Goal: Transaction & Acquisition: Purchase product/service

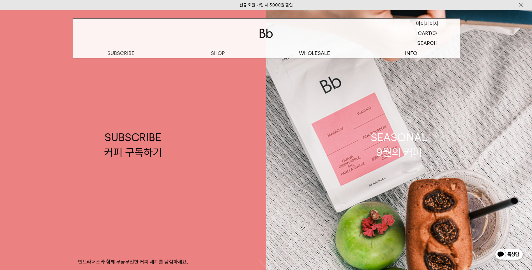
click at [424, 24] on p "마이페이지" at bounding box center [428, 24] width 22 height 10
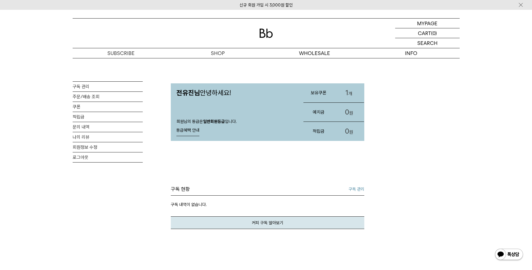
click at [288, 6] on link "신규 회원 가입 시 3,000원 할인" at bounding box center [266, 5] width 53 height 5
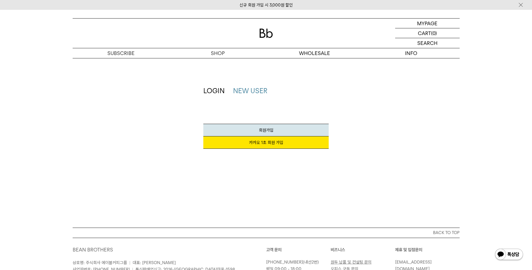
click at [367, 116] on div "LOGIN NEW USER 지금 가입하시면 3,000원 쿠폰과 매월 회원 전용 커피 혜택을 드려요. 카카오 1초 회원 가입 회원가입 SNS계정…" at bounding box center [266, 120] width 393 height 68
click at [270, 2] on div "신규 회원 가입 시 3,000원 할인" at bounding box center [266, 5] width 532 height 10
click at [269, 8] on div "신규 회원 가입 시 3,000원 할인" at bounding box center [266, 5] width 532 height 10
click at [259, 132] on span "회원가입" at bounding box center [266, 130] width 15 height 5
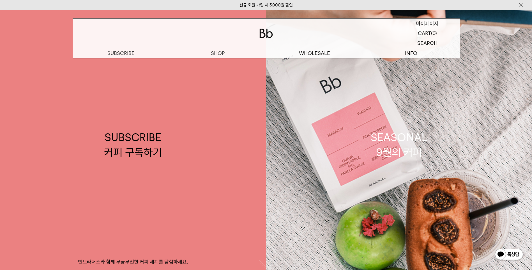
click at [433, 26] on p "마이페이지" at bounding box center [428, 24] width 22 height 10
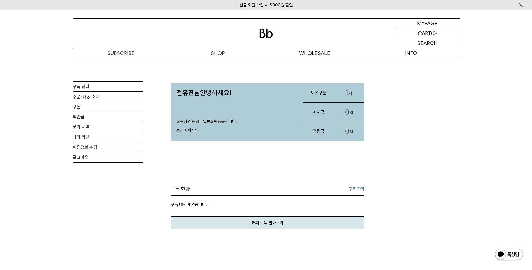
click at [337, 91] on link "1 개" at bounding box center [349, 92] width 30 height 19
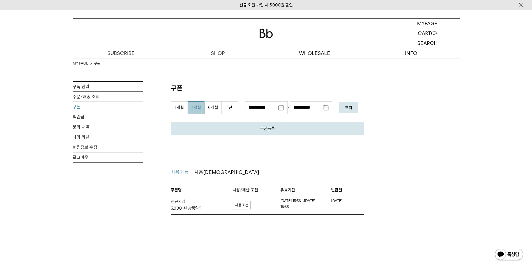
click at [240, 202] on link "자세히보기" at bounding box center [242, 205] width 18 height 9
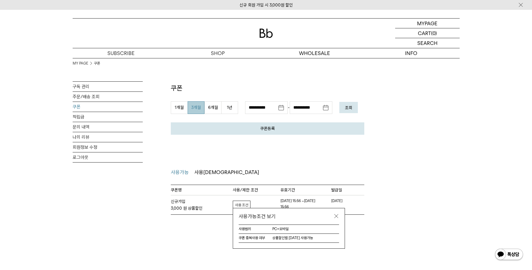
click at [338, 216] on link at bounding box center [337, 216] width 6 height 6
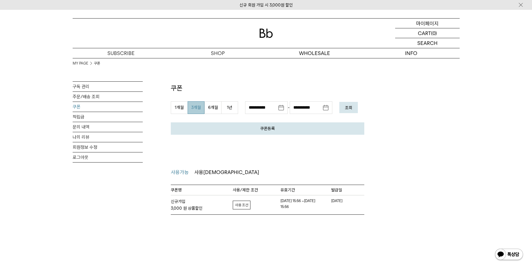
click at [436, 25] on p "마이페이지" at bounding box center [428, 24] width 22 height 10
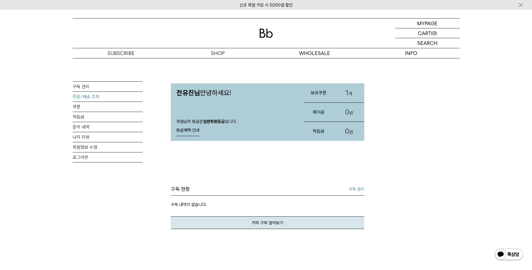
click at [99, 99] on link "주문/배송 조회" at bounding box center [108, 97] width 70 height 10
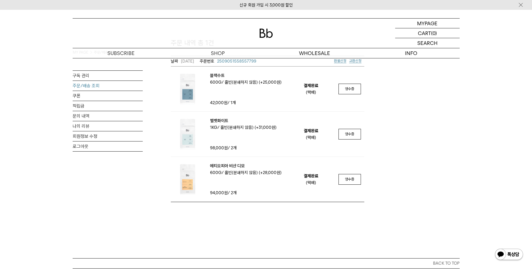
scroll to position [56, 0]
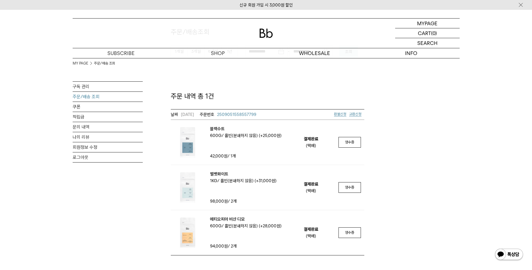
click at [345, 113] on span "환불신청" at bounding box center [340, 114] width 12 height 4
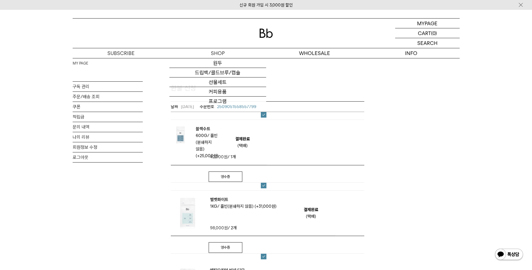
click at [273, 33] on img at bounding box center [266, 33] width 13 height 9
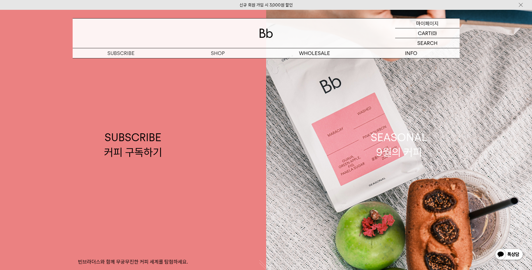
click at [427, 23] on p "마이페이지" at bounding box center [428, 24] width 22 height 10
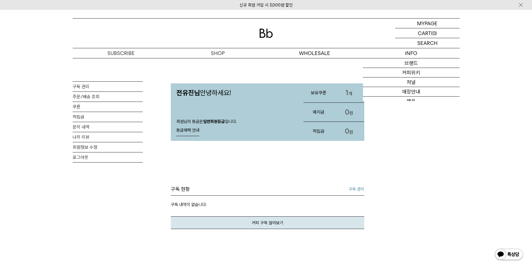
click at [328, 96] on h3 "보유쿠폰" at bounding box center [319, 92] width 30 height 15
click at [319, 92] on h3 "보유쿠폰" at bounding box center [319, 92] width 30 height 15
click at [352, 96] on link "1 개" at bounding box center [349, 92] width 30 height 19
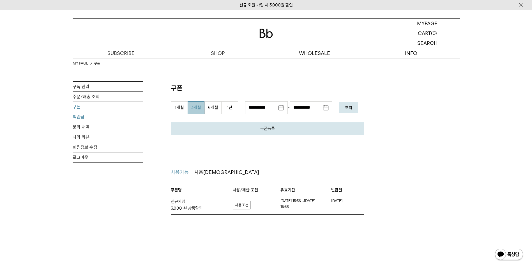
click at [92, 118] on link "적립금" at bounding box center [108, 117] width 70 height 10
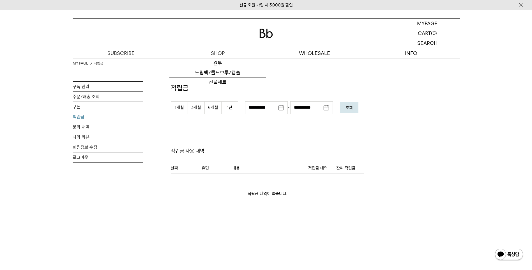
click at [275, 36] on div at bounding box center [266, 33] width 387 height 29
click at [270, 34] on img at bounding box center [266, 33] width 13 height 9
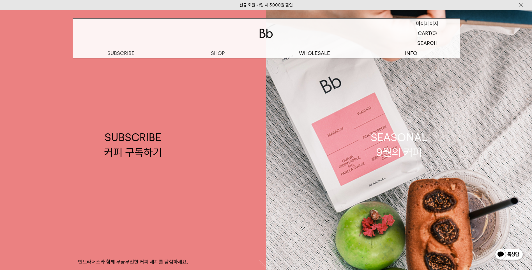
click at [425, 26] on p "마이페이지" at bounding box center [428, 24] width 22 height 10
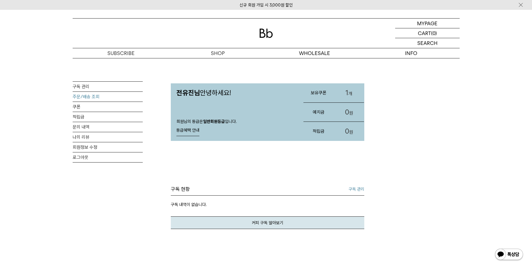
click at [84, 99] on link "주문/배송 조회" at bounding box center [108, 97] width 70 height 10
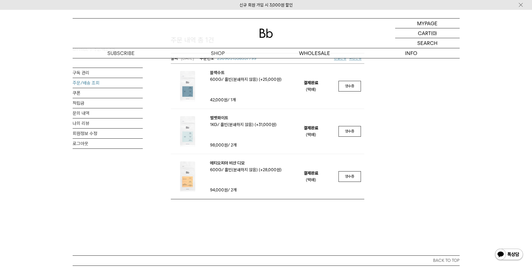
scroll to position [28, 0]
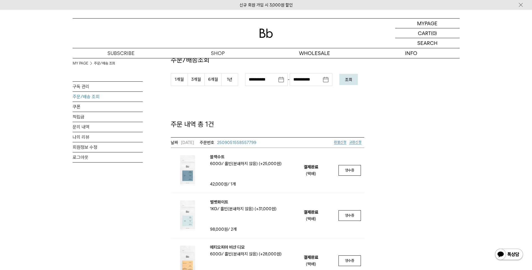
click at [246, 142] on span "2509051558557799" at bounding box center [236, 142] width 39 height 5
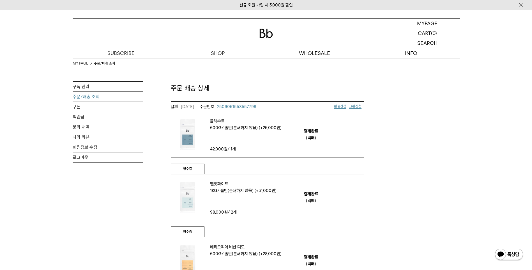
click at [255, 131] on div "블랙수트 용량 600g 분쇄도 홀빈(분쇄하지 않음) (+25,000원)" at bounding box center [243, 124] width 77 height 13
click at [255, 129] on span "분쇄도 홀빈(분쇄하지 않음) (+25,000원)" at bounding box center [253, 127] width 57 height 5
click at [231, 131] on div "블랙수트 용량 600g 분쇄도 홀빈(분쇄하지 않음) (+25,000원)" at bounding box center [243, 124] width 77 height 13
click at [196, 125] on img at bounding box center [188, 135] width 34 height 34
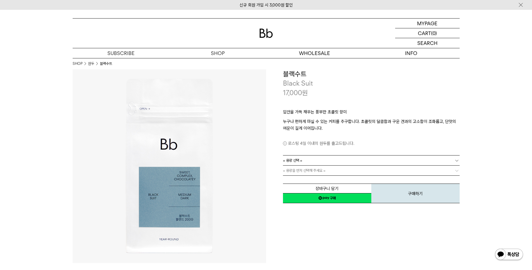
click at [339, 170] on link "= 용량을 먼저 선택해 주세요 =" at bounding box center [371, 171] width 177 height 10
click at [326, 162] on link "= 용량 선택 =" at bounding box center [371, 160] width 177 height 10
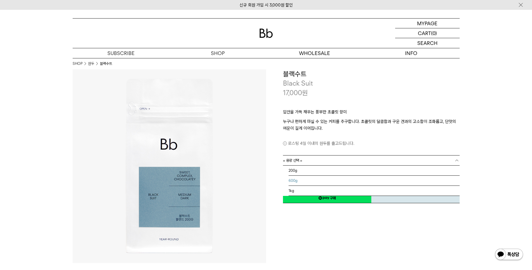
click at [305, 182] on li "600g" at bounding box center [374, 181] width 171 height 10
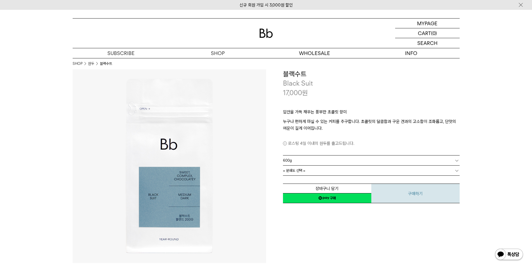
click at [403, 194] on button "구매하기" at bounding box center [416, 194] width 88 height 20
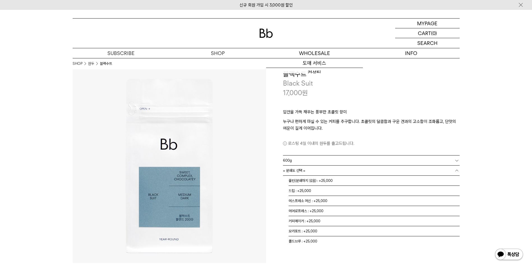
click at [317, 170] on link "= 분쇄도 선택 =" at bounding box center [371, 171] width 177 height 10
click at [309, 180] on li "홀빈(분쇄하지 않음) : +25,000" at bounding box center [374, 181] width 171 height 10
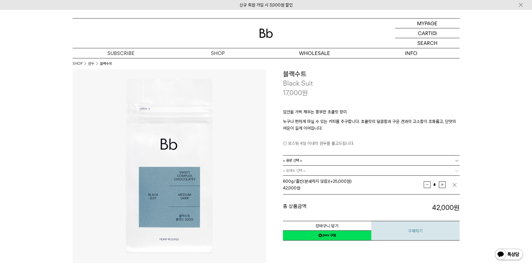
click at [420, 234] on button "구매하기" at bounding box center [416, 231] width 88 height 20
click at [420, 233] on button "구매하기" at bounding box center [416, 231] width 88 height 20
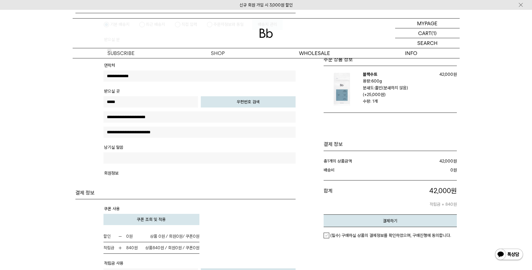
scroll to position [309, 0]
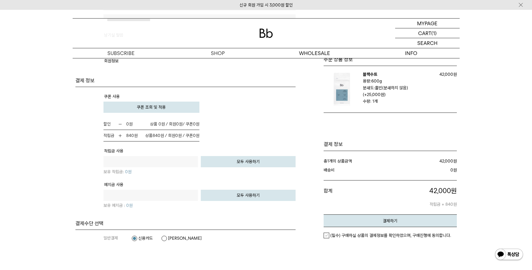
click at [152, 108] on span "쿠폰 조회 및 적용" at bounding box center [151, 107] width 29 height 5
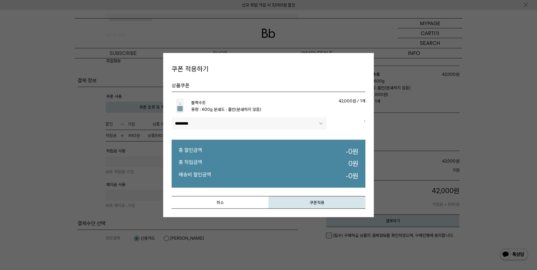
click at [228, 122] on select"] "******** ****" at bounding box center [248, 123] width 155 height 12
select select"] "******"
click at [171, 117] on select"] "******** ****" at bounding box center [248, 123] width 155 height 12
click at [255, 130] on td "******** ****" at bounding box center [248, 124] width 155 height 15
click at [235, 204] on button "취소" at bounding box center [219, 202] width 97 height 13
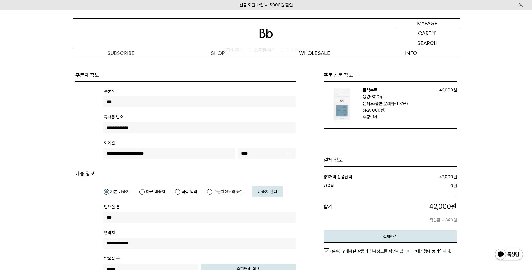
scroll to position [0, 0]
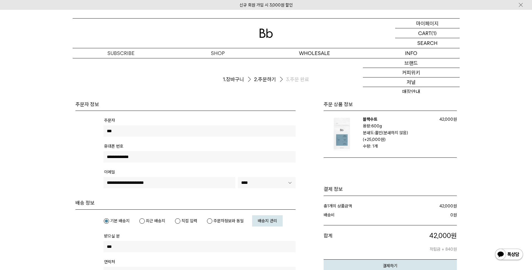
click at [418, 20] on p "마이페이지" at bounding box center [428, 24] width 22 height 10
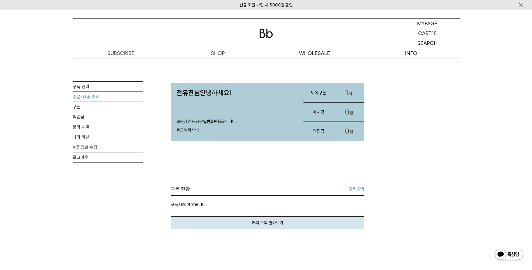
click at [100, 98] on link "주문/배송 조회" at bounding box center [108, 97] width 70 height 10
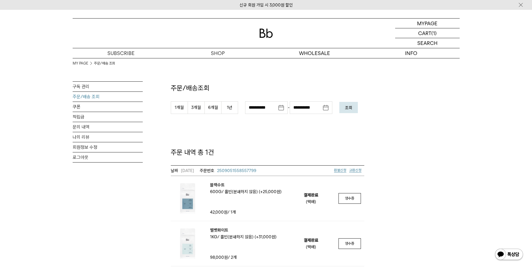
click at [343, 171] on span "환불신청" at bounding box center [340, 170] width 12 height 4
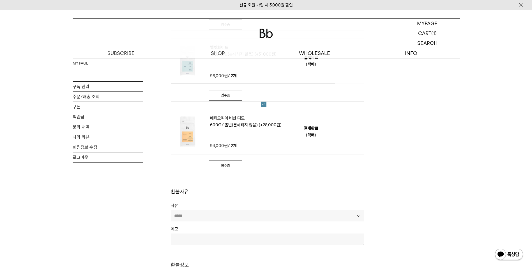
scroll to position [196, 0]
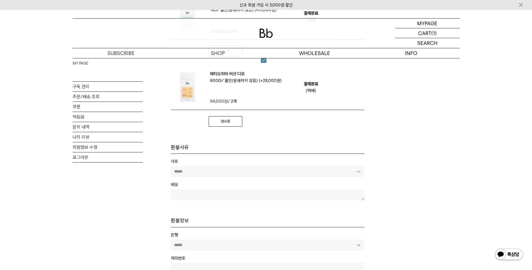
click at [358, 177] on select "***** **** **** ****** ****** ****** ******* **** **** **** **** ****** ***** *…" at bounding box center [268, 171] width 194 height 11
select select "**"
click at [171, 166] on select "***** **** **** ****** ****** ****** ******* **** **** **** **** ****** ***** *…" at bounding box center [268, 171] width 194 height 11
click at [194, 186] on th "메모" at bounding box center [268, 184] width 194 height 7
click at [211, 194] on textarea at bounding box center [268, 194] width 194 height 11
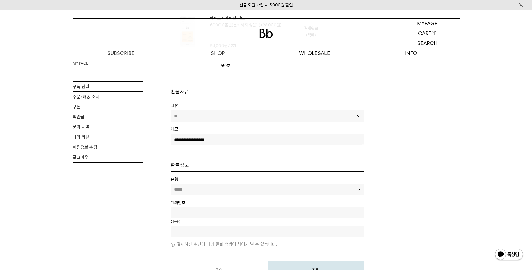
scroll to position [309, 0]
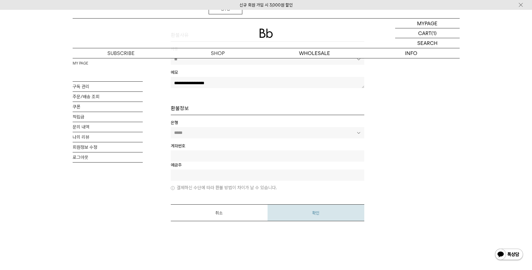
type textarea "**********"
click at [324, 214] on button "확인" at bounding box center [316, 212] width 97 height 17
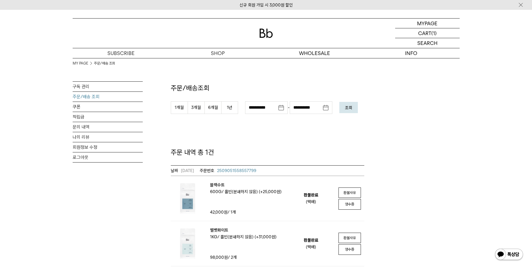
click at [93, 98] on link "주문/배송 조회" at bounding box center [108, 97] width 70 height 10
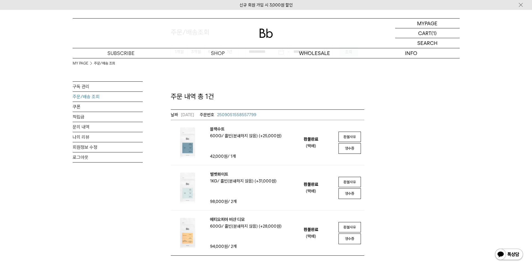
scroll to position [56, 0]
click at [249, 134] on span "분쇄도 홀빈(분쇄하지 않음) (+25,000원)" at bounding box center [253, 135] width 57 height 5
click at [235, 116] on span "2509051558557799" at bounding box center [236, 114] width 39 height 5
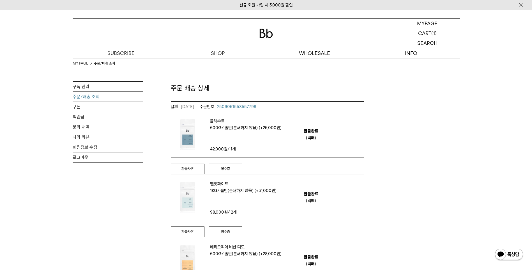
click at [85, 95] on link "주문/배송 조회" at bounding box center [108, 97] width 70 height 10
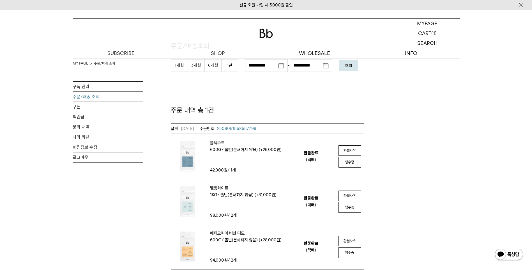
scroll to position [84, 0]
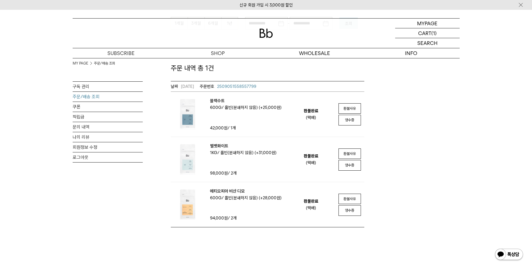
click at [240, 108] on span "분쇄도 홀빈(분쇄하지 않음) (+25,000원)" at bounding box center [253, 107] width 57 height 5
click at [189, 118] on img at bounding box center [188, 114] width 34 height 34
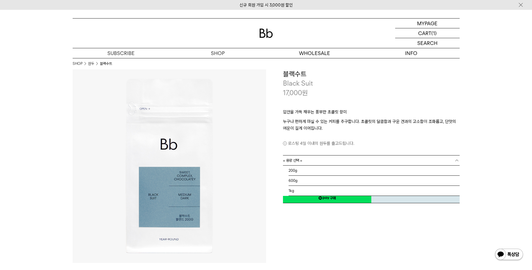
click at [331, 160] on link "= 용량 선택 =" at bounding box center [371, 160] width 177 height 10
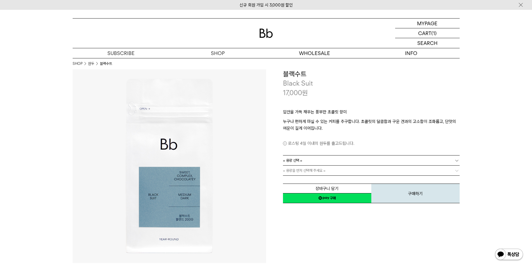
click at [325, 155] on dl "**********" at bounding box center [371, 160] width 177 height 10
click at [318, 161] on link "= 용량 선택 =" at bounding box center [371, 160] width 177 height 10
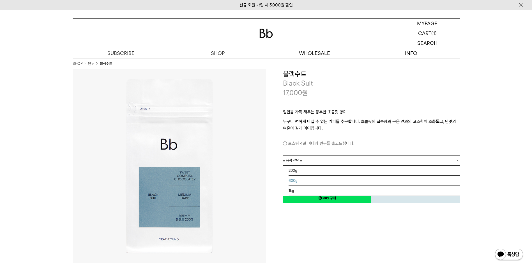
click at [300, 178] on li "600g" at bounding box center [374, 181] width 171 height 10
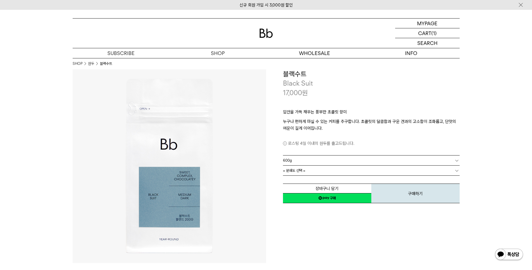
click at [303, 173] on span "= 분쇄도 선택 =" at bounding box center [294, 171] width 22 height 10
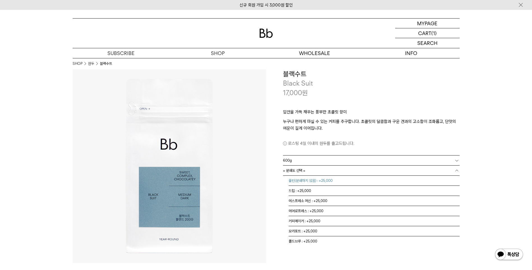
click at [306, 180] on li "홀빈(분쇄하지 않음) : +25,000" at bounding box center [374, 181] width 171 height 10
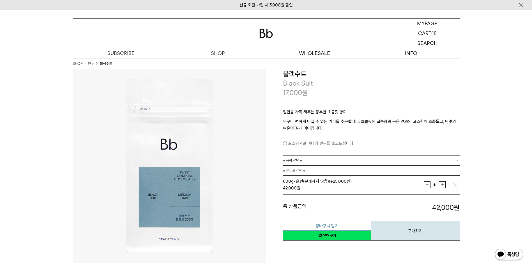
click at [337, 225] on button "장바구니 담기" at bounding box center [327, 226] width 88 height 10
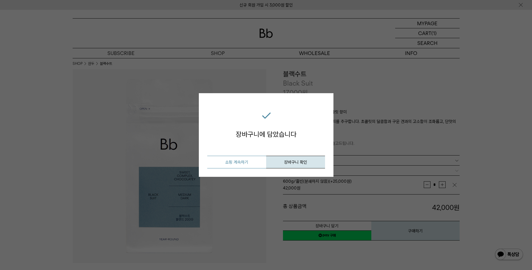
click at [252, 163] on button "쇼핑 계속하기" at bounding box center [236, 162] width 59 height 13
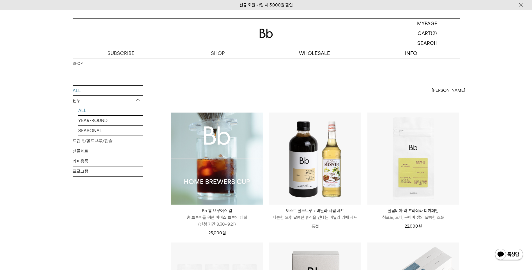
click at [90, 107] on link "ALL" at bounding box center [110, 111] width 65 height 10
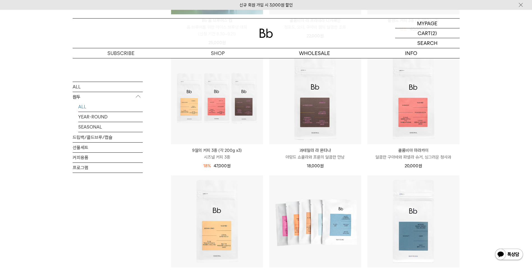
scroll to position [253, 0]
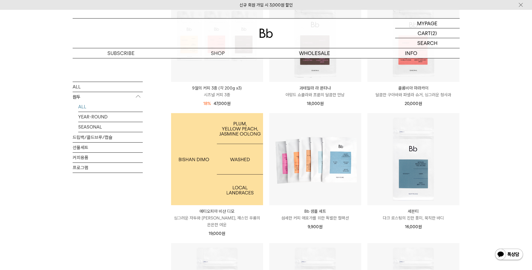
click at [248, 170] on img at bounding box center [217, 159] width 92 height 92
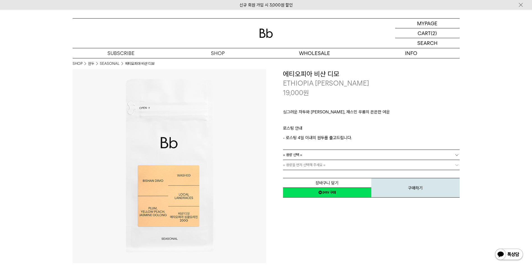
click at [303, 158] on link "= 용량 선택 =" at bounding box center [371, 155] width 177 height 10
click at [299, 172] on li "600g" at bounding box center [374, 175] width 171 height 10
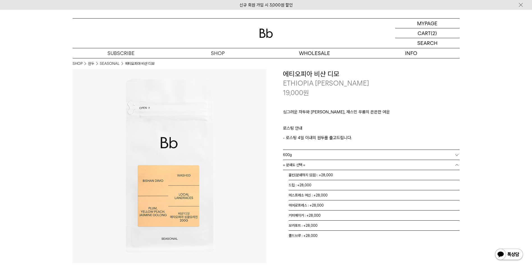
click at [303, 167] on span "= 분쇄도 선택 =" at bounding box center [294, 165] width 22 height 10
drag, startPoint x: 303, startPoint y: 171, endPoint x: 308, endPoint y: 178, distance: 8.7
click at [308, 178] on li "홀빈(분쇄하지 않음) : +28,000" at bounding box center [374, 175] width 171 height 10
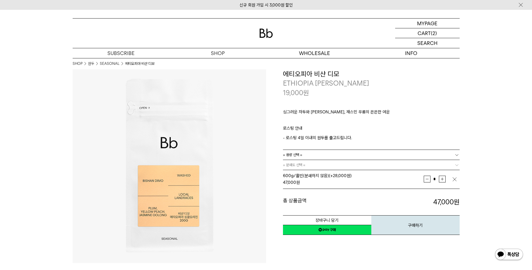
click at [444, 178] on button "증가" at bounding box center [442, 179] width 7 height 7
type input "*"
click at [314, 221] on button "장바구니 담기" at bounding box center [327, 220] width 88 height 10
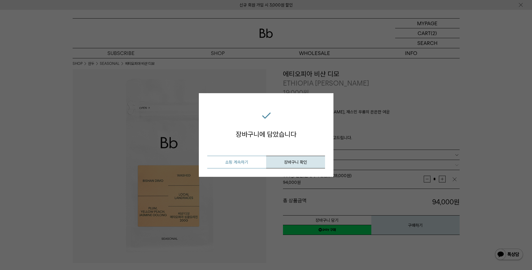
click at [242, 162] on button "쇼핑 계속하기" at bounding box center [236, 162] width 59 height 13
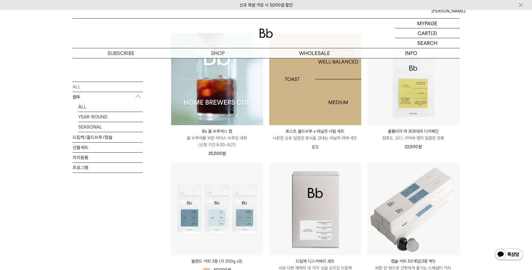
scroll to position [112, 0]
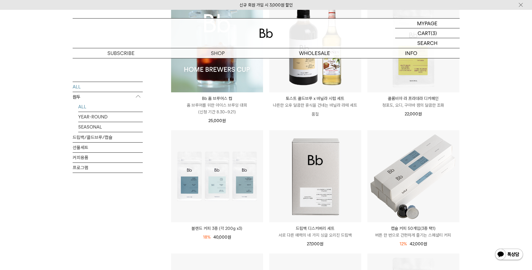
click at [88, 107] on link "ALL" at bounding box center [110, 107] width 65 height 10
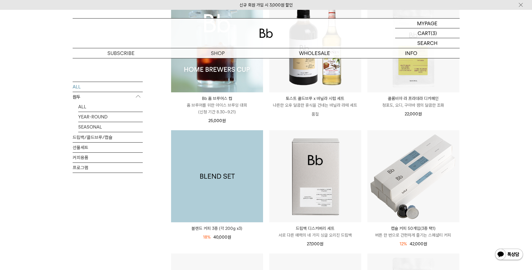
scroll to position [113, 0]
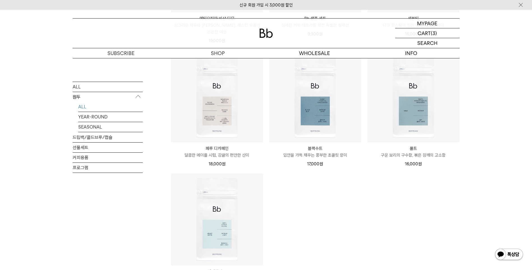
scroll to position [449, 0]
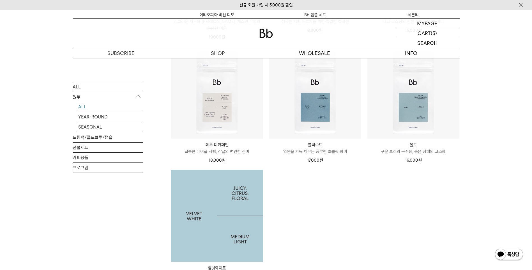
click at [208, 216] on img at bounding box center [217, 216] width 92 height 92
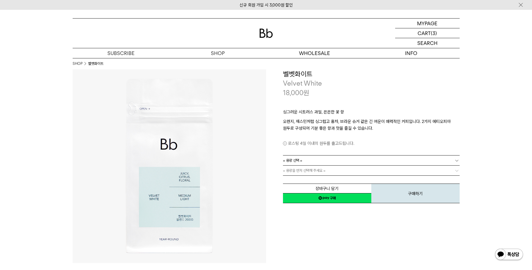
click at [311, 170] on span "= 용량을 먼저 선택해 주세요 =" at bounding box center [304, 171] width 43 height 10
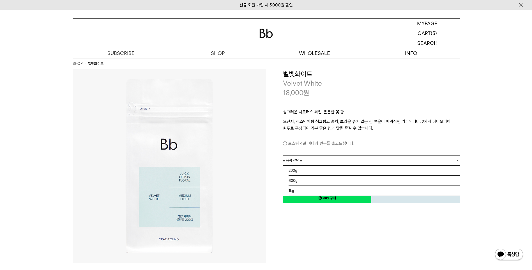
click at [306, 160] on link "= 용량 선택 =" at bounding box center [371, 160] width 177 height 10
click at [296, 191] on li "1kg" at bounding box center [374, 191] width 171 height 10
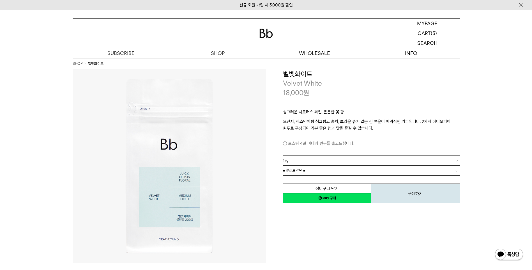
click at [310, 173] on link "= 분쇄도 선택 =" at bounding box center [371, 171] width 177 height 10
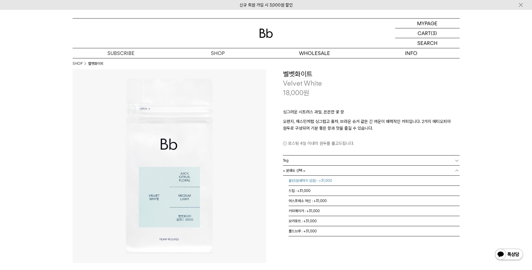
click at [308, 178] on li "홀빈(분쇄하지 않음) : +31,000" at bounding box center [374, 181] width 171 height 10
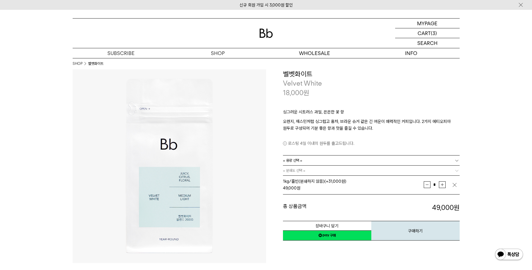
click at [446, 182] on td "* 증가 감소" at bounding box center [438, 185] width 28 height 14
click at [444, 184] on button "증가" at bounding box center [442, 184] width 7 height 7
type input "*"
click at [337, 227] on button "장바구니 담기" at bounding box center [327, 226] width 88 height 10
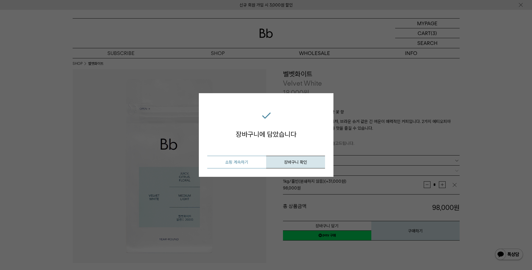
click at [241, 162] on button "쇼핑 계속하기" at bounding box center [236, 162] width 59 height 13
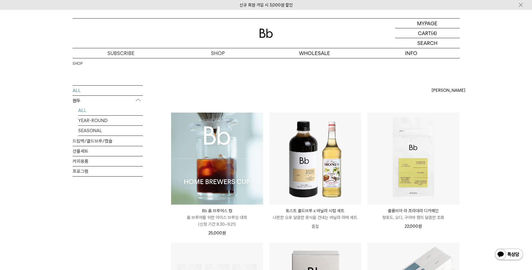
click at [85, 110] on link "ALL" at bounding box center [110, 111] width 65 height 10
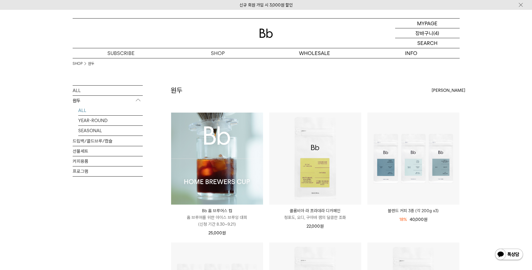
click at [431, 35] on p "장바구니" at bounding box center [425, 33] width 18 height 10
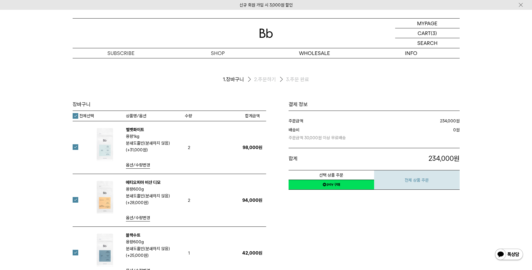
click at [412, 182] on button "전체 상품 주문" at bounding box center [417, 180] width 86 height 20
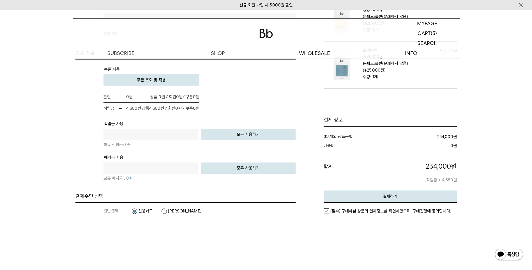
scroll to position [337, 0]
click at [153, 79] on span "쿠폰 조회 및 적용" at bounding box center [151, 79] width 29 height 5
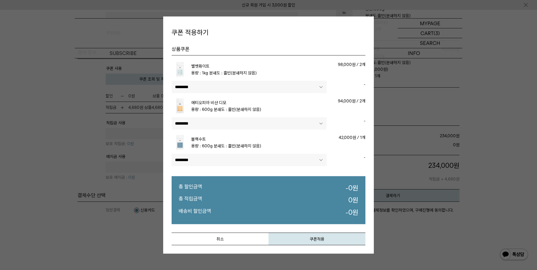
click at [296, 76] on td "98,000원 / 2개" at bounding box center [326, 71] width 77 height 20
drag, startPoint x: 265, startPoint y: 83, endPoint x: 257, endPoint y: 83, distance: 8.1
click at [265, 83] on select"] "******** ****" at bounding box center [248, 87] width 155 height 12
select select"] "******"
click at [171, 81] on select"] "******** ****" at bounding box center [248, 87] width 155 height 12
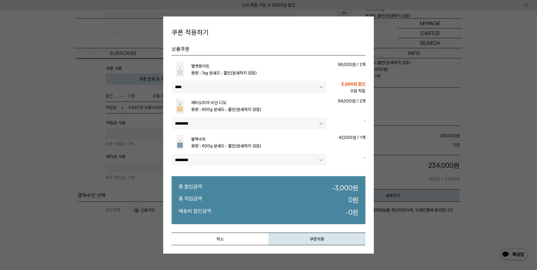
click at [201, 125] on select"] "******** ****" at bounding box center [248, 123] width 155 height 12
select select"] "******"
click at [171, 117] on select"] "******** ****" at bounding box center [248, 123] width 155 height 12
select select"]
click at [276, 158] on select"] "******** ****" at bounding box center [248, 160] width 155 height 12
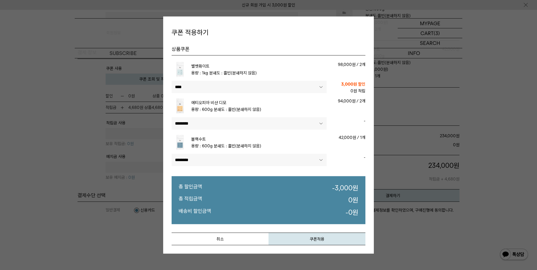
select select"] "******"
click at [171, 154] on select"] "******** ****" at bounding box center [248, 160] width 155 height 12
select select"]
click at [330, 245] on button "쿠폰적용" at bounding box center [316, 238] width 97 height 13
click at [329, 202] on button "결제하기" at bounding box center [392, 195] width 133 height 13
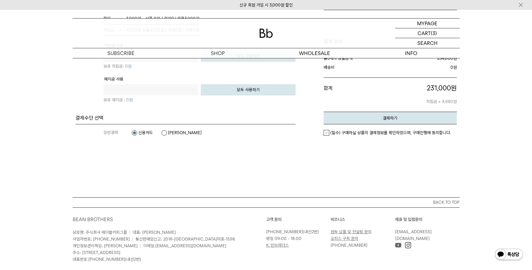
scroll to position [449, 0]
click at [325, 135] on label "(필수) 구매하실 상품의 결제정보를 확인하였으며, 구매진행에 동의합니다." at bounding box center [387, 133] width 127 height 6
click at [378, 124] on button "결제하기" at bounding box center [390, 117] width 133 height 13
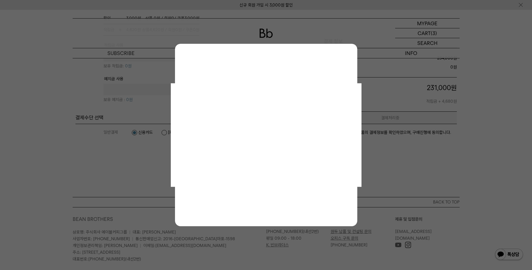
scroll to position [0, 0]
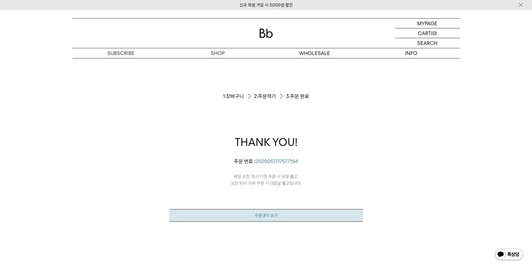
click at [260, 215] on link "주문내역 보기" at bounding box center [267, 215] width 194 height 13
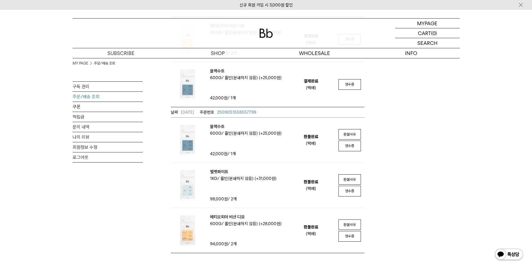
scroll to position [168, 0]
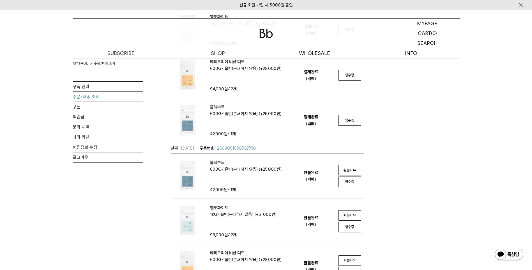
click at [358, 172] on link "환불사유" at bounding box center [349, 171] width 17 height 6
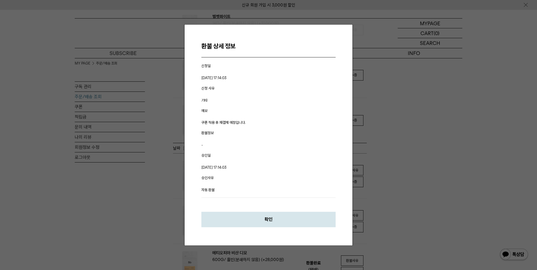
click at [260, 216] on button "확인" at bounding box center [268, 219] width 134 height 15
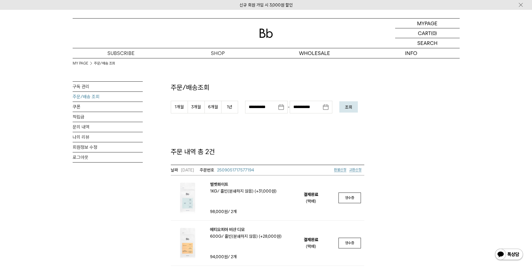
scroll to position [0, 0]
click at [88, 95] on link "주문/배송 조회" at bounding box center [108, 97] width 70 height 10
click at [95, 154] on link "로그아웃" at bounding box center [108, 157] width 70 height 10
